Goal: Navigation & Orientation: Find specific page/section

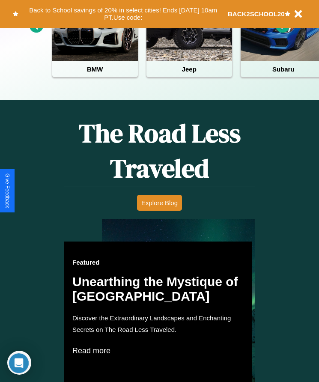
scroll to position [350, 0]
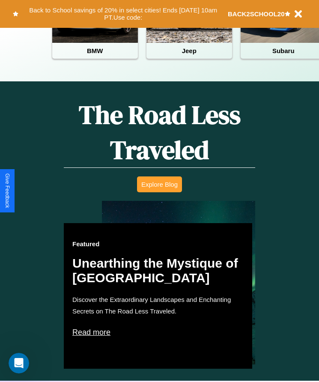
click at [159, 191] on button "Explore Blog" at bounding box center [159, 185] width 45 height 16
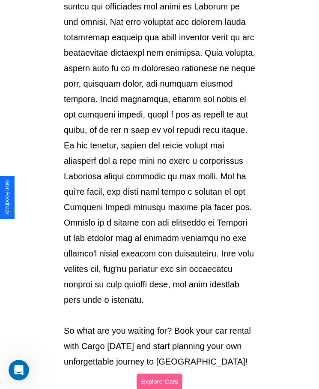
scroll to position [905, 0]
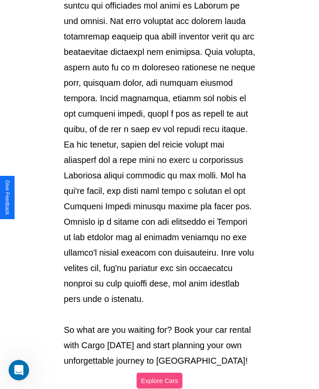
click at [159, 372] on button "Explore Cars" at bounding box center [160, 380] width 46 height 16
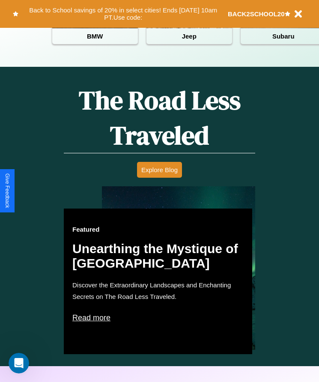
scroll to position [350, 0]
